Goal: Find specific page/section: Find specific page/section

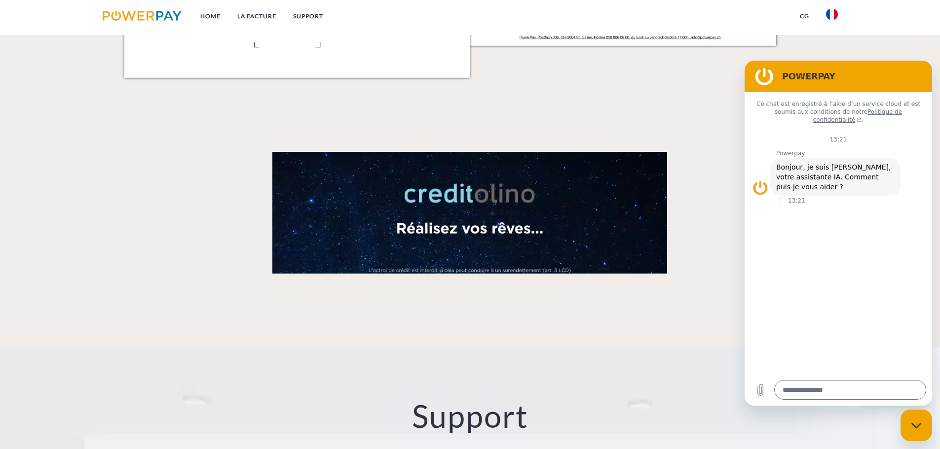
scroll to position [1677, 0]
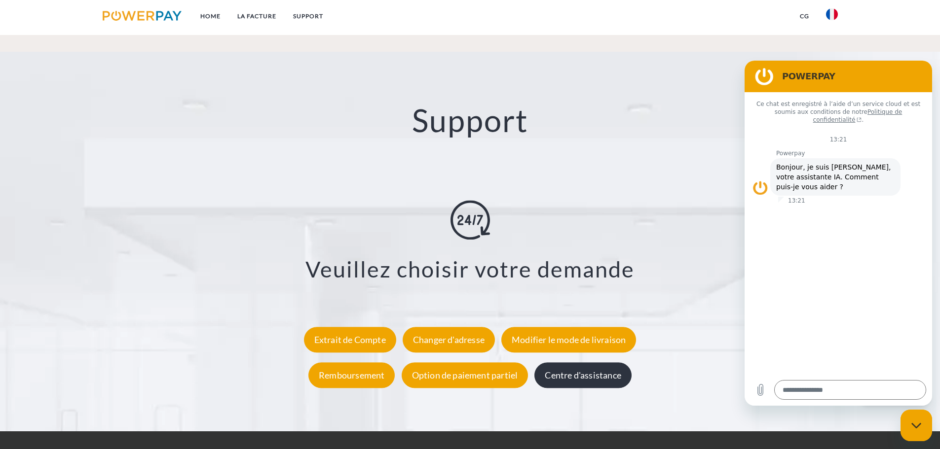
click at [583, 375] on div "Centre d'assistance" at bounding box center [582, 376] width 97 height 26
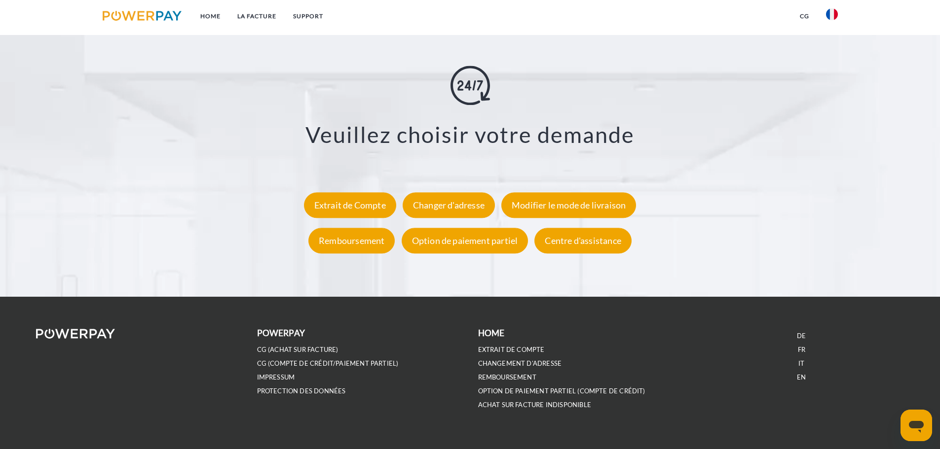
scroll to position [1830, 0]
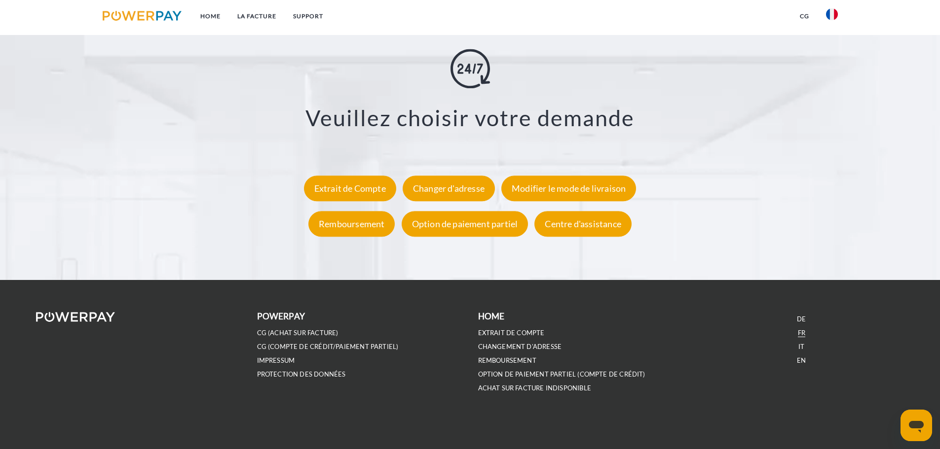
click at [801, 332] on link "FR" at bounding box center [801, 333] width 7 height 8
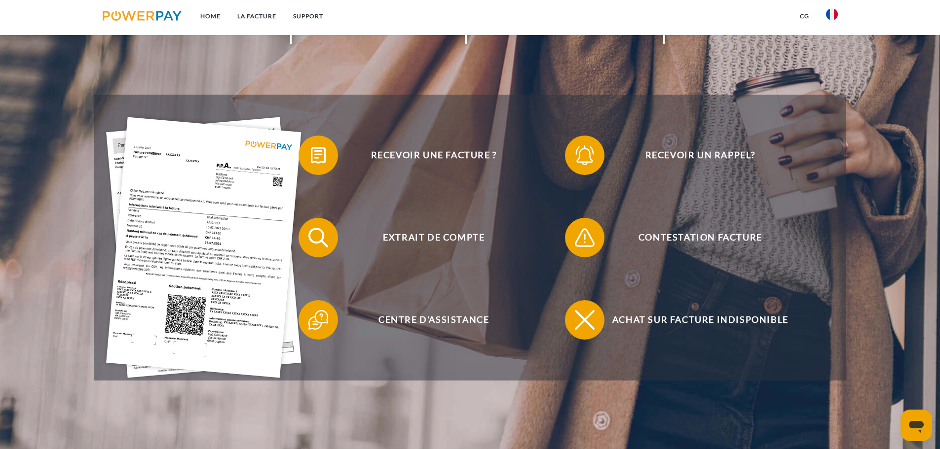
scroll to position [247, 0]
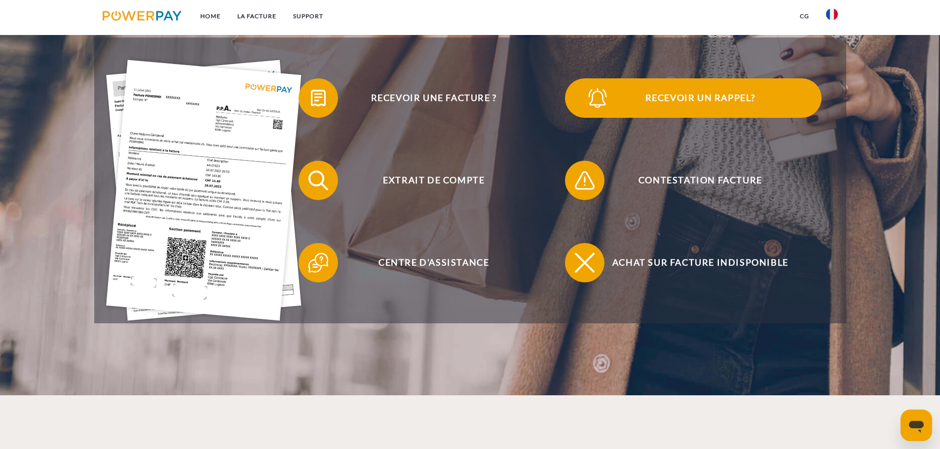
click at [696, 101] on span "Recevoir un rappel?" at bounding box center [700, 97] width 242 height 39
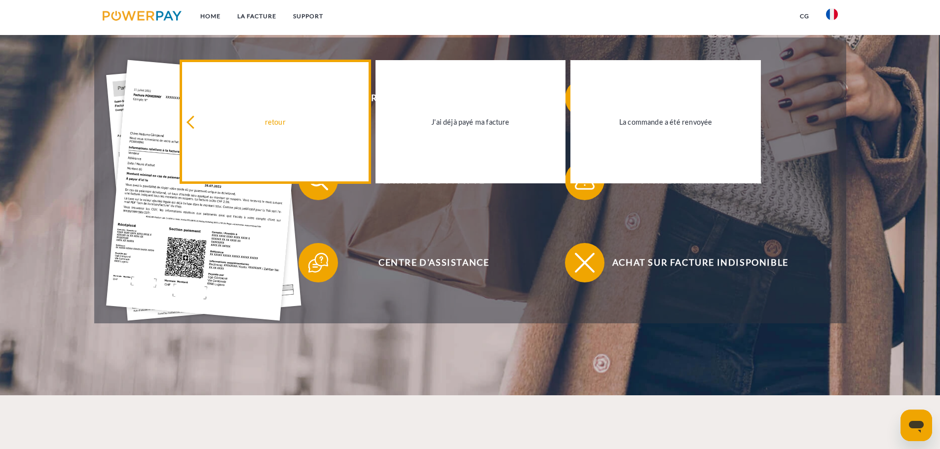
click at [191, 119] on div "retour" at bounding box center [275, 121] width 179 height 13
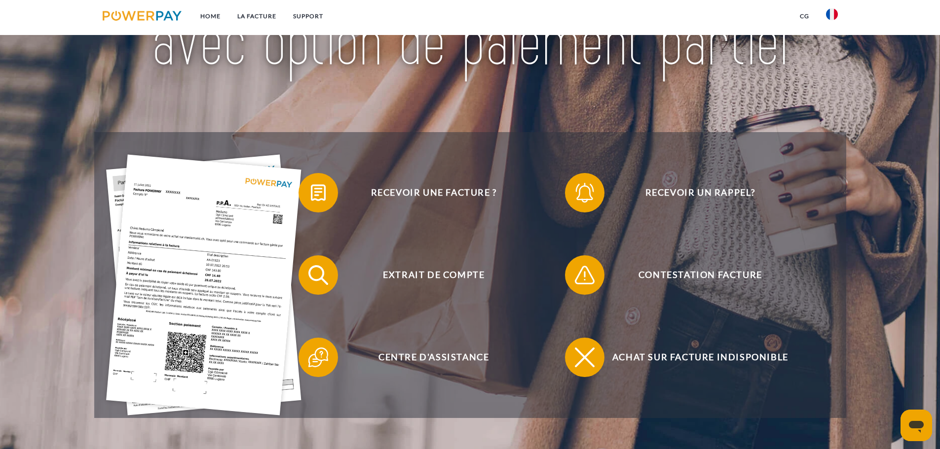
scroll to position [148, 0]
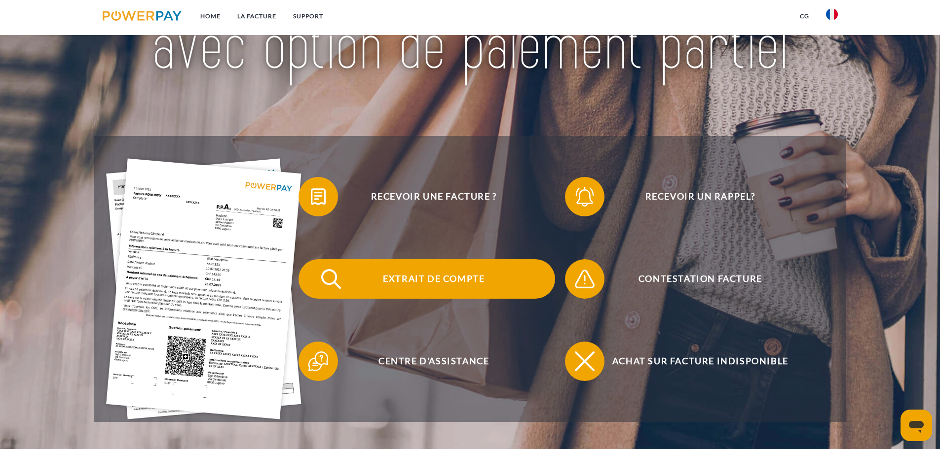
click at [403, 280] on span "Extrait de compte" at bounding box center [434, 278] width 242 height 39
